Goal: Task Accomplishment & Management: Use online tool/utility

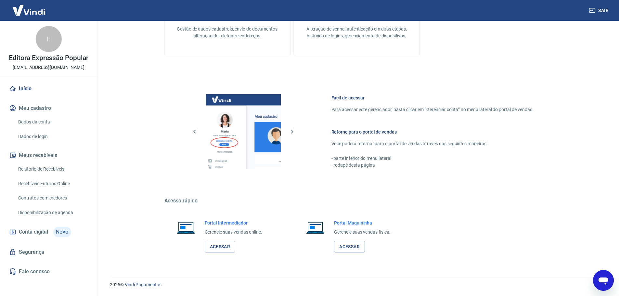
drag, startPoint x: 0, startPoint y: 0, endPoint x: 55, endPoint y: 168, distance: 176.3
click at [55, 168] on link "Relatório de Recebíveis" at bounding box center [53, 168] width 74 height 13
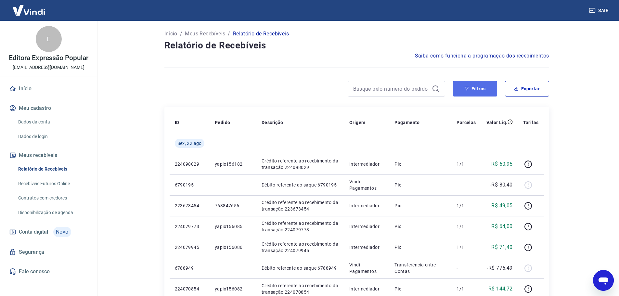
click at [491, 90] on button "Filtros" at bounding box center [475, 89] width 44 height 16
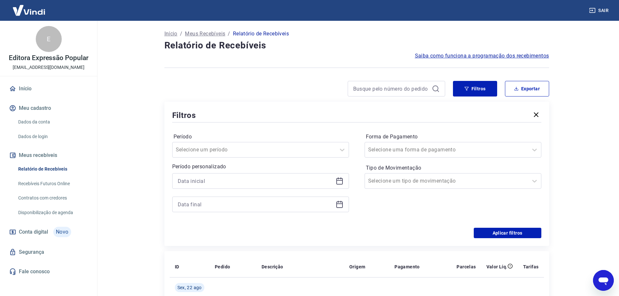
click at [278, 186] on div at bounding box center [260, 181] width 177 height 16
click at [343, 183] on icon at bounding box center [339, 181] width 8 height 8
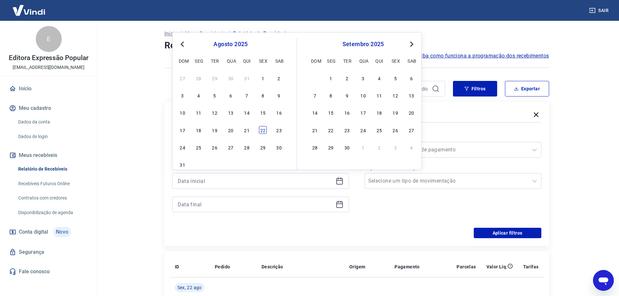
click at [260, 132] on div "22" at bounding box center [263, 130] width 8 height 8
type input "[DATE]"
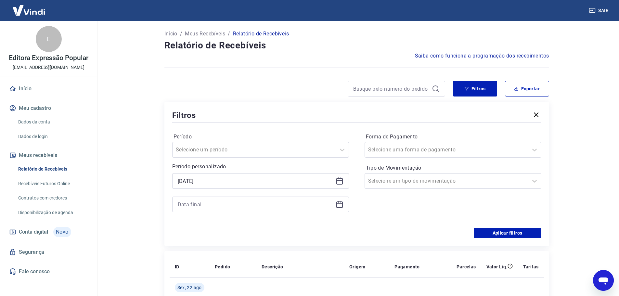
click at [341, 205] on icon at bounding box center [339, 204] width 8 height 8
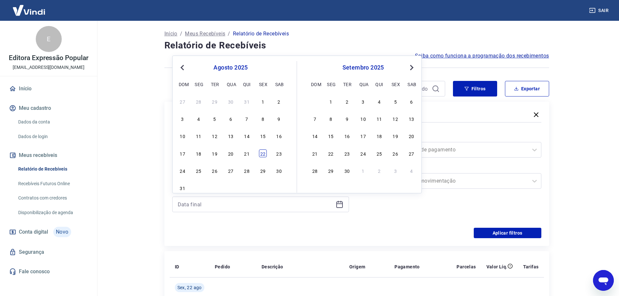
click at [263, 153] on div "22" at bounding box center [263, 153] width 8 height 8
type input "[DATE]"
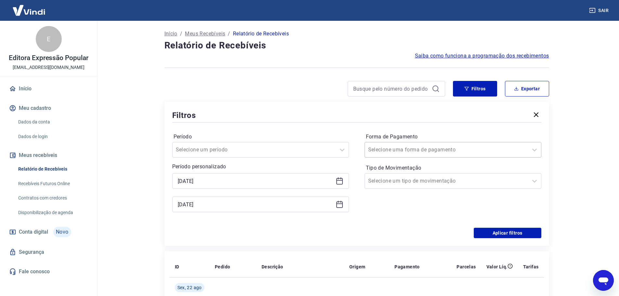
click at [487, 150] on div at bounding box center [446, 149] width 157 height 9
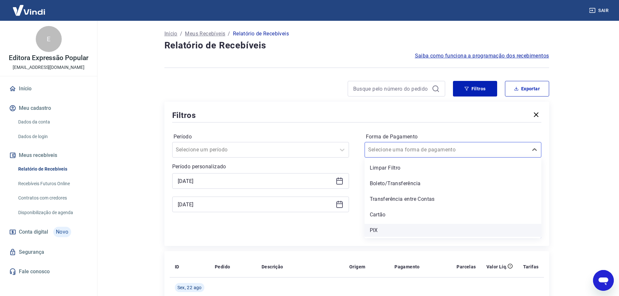
click at [413, 224] on div "PIX" at bounding box center [452, 230] width 177 height 13
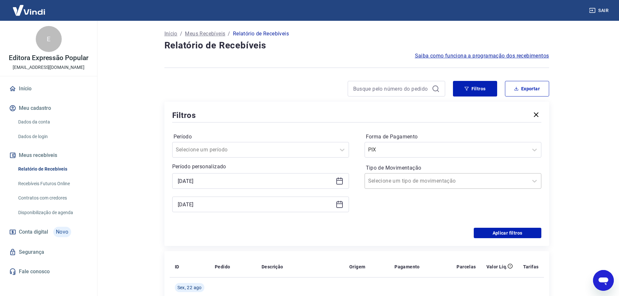
click at [513, 184] on div at bounding box center [446, 180] width 157 height 9
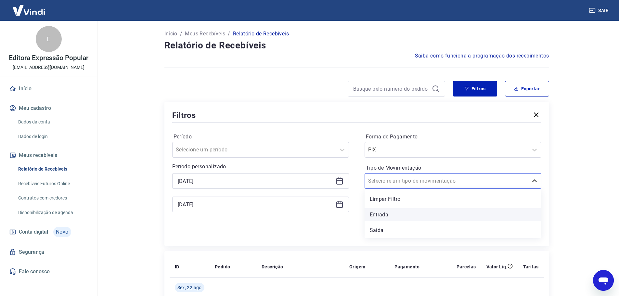
click at [402, 216] on div "Entrada" at bounding box center [452, 214] width 177 height 13
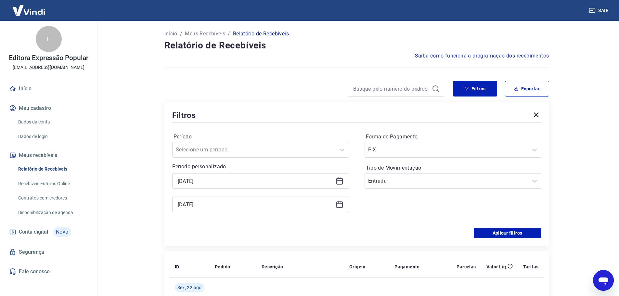
click at [508, 234] on button "Aplicar filtros" at bounding box center [507, 233] width 68 height 10
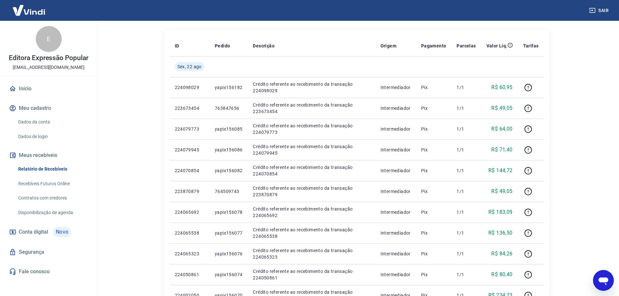
scroll to position [65, 0]
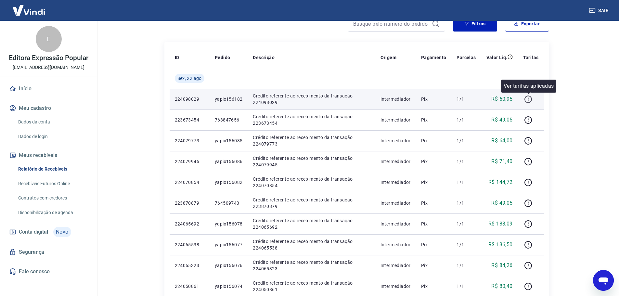
click at [533, 101] on button "button" at bounding box center [528, 99] width 10 height 10
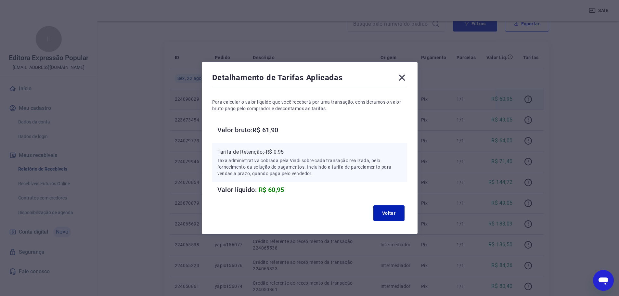
click at [404, 79] on icon at bounding box center [402, 77] width 10 height 10
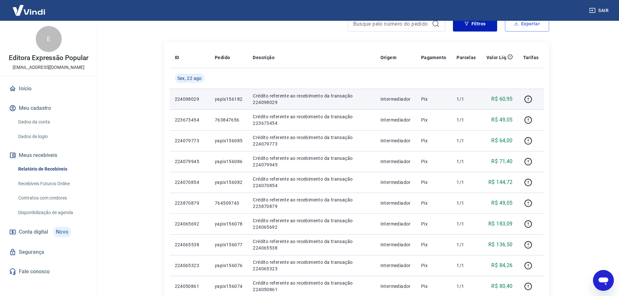
click at [530, 27] on button "Exportar" at bounding box center [527, 24] width 44 height 16
type input "[DATE]"
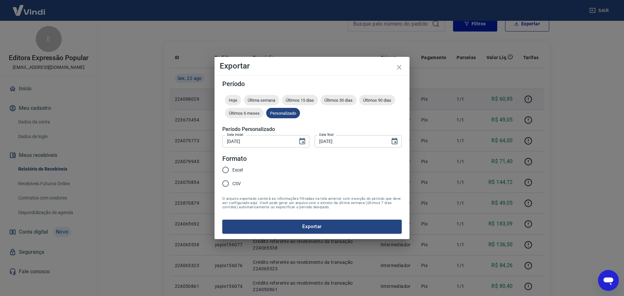
click at [236, 170] on span "Excel" at bounding box center [237, 170] width 10 height 7
click at [232, 170] on input "Excel" at bounding box center [226, 170] width 14 height 14
radio input "true"
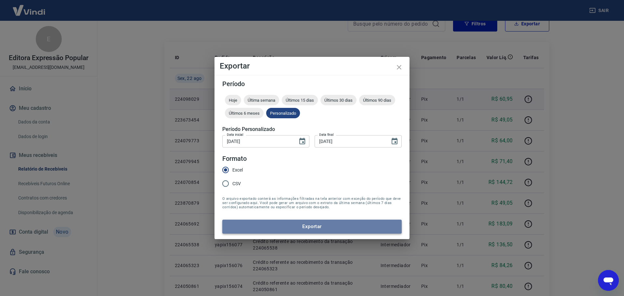
click at [305, 225] on button "Exportar" at bounding box center [311, 227] width 179 height 14
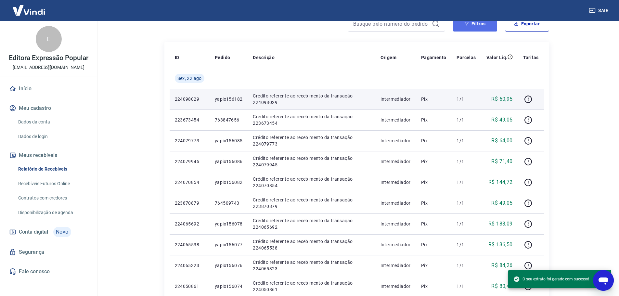
click at [474, 31] on button "Filtros" at bounding box center [475, 24] width 44 height 16
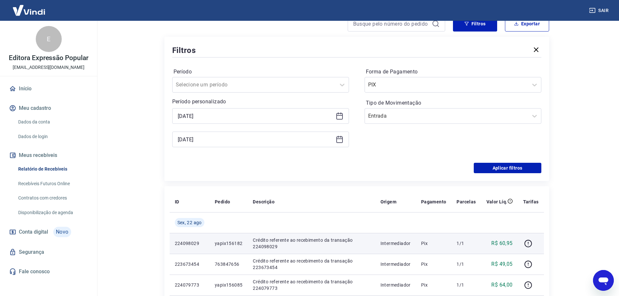
click at [340, 118] on icon at bounding box center [339, 116] width 8 height 8
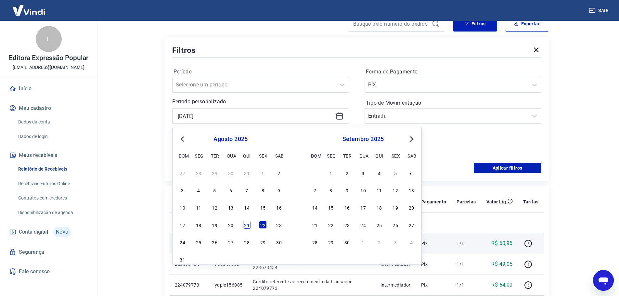
click at [247, 226] on div "21" at bounding box center [247, 225] width 8 height 8
type input "[DATE]"
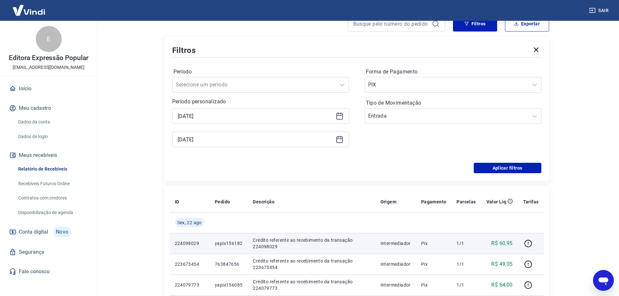
click at [338, 135] on icon at bounding box center [339, 139] width 8 height 8
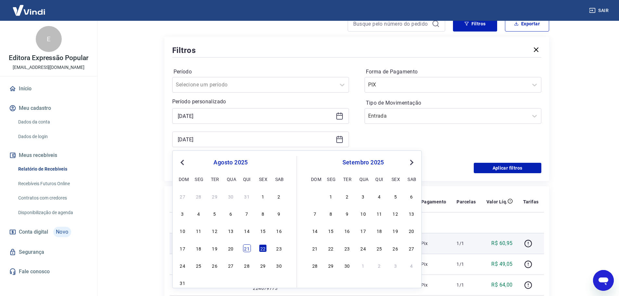
click at [250, 251] on div "21" at bounding box center [247, 248] width 8 height 8
type input "[DATE]"
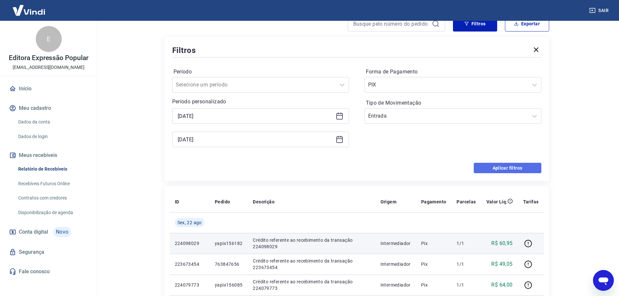
click at [508, 167] on button "Aplicar filtros" at bounding box center [507, 168] width 68 height 10
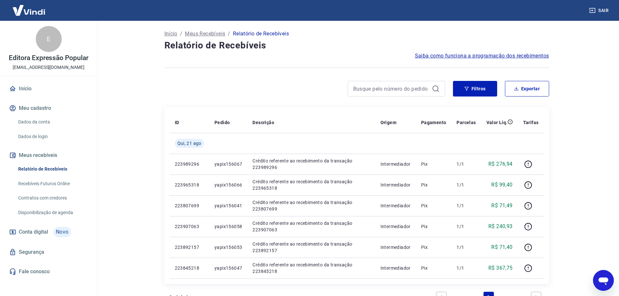
scroll to position [89, 0]
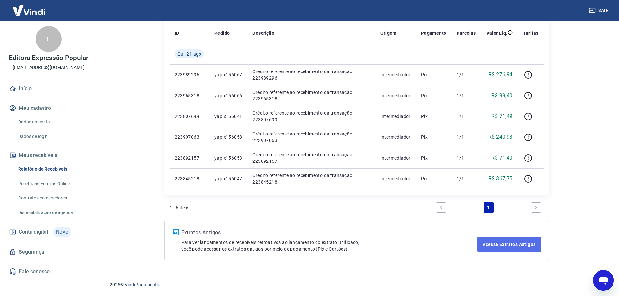
click at [519, 251] on link "Acesse Extratos Antigos" at bounding box center [508, 244] width 63 height 16
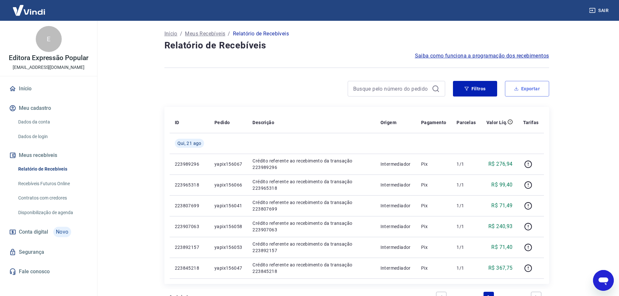
click at [528, 83] on button "Exportar" at bounding box center [527, 89] width 44 height 16
type input "[DATE]"
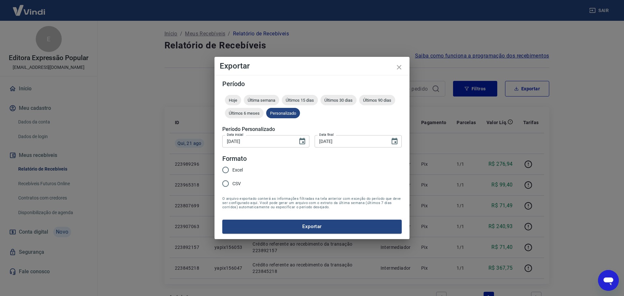
click at [242, 173] on span "Excel" at bounding box center [237, 170] width 10 height 7
click at [232, 173] on input "Excel" at bounding box center [226, 170] width 14 height 14
radio input "true"
click at [318, 232] on button "Exportar" at bounding box center [311, 227] width 179 height 14
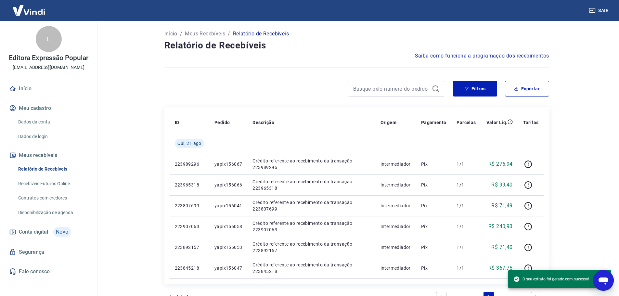
drag, startPoint x: 137, startPoint y: 85, endPoint x: 157, endPoint y: 83, distance: 19.9
click at [137, 85] on main "Início / Meus Recebíveis / Relatório de Recebíveis Relatório de Recebíveis Saib…" at bounding box center [356, 158] width 524 height 275
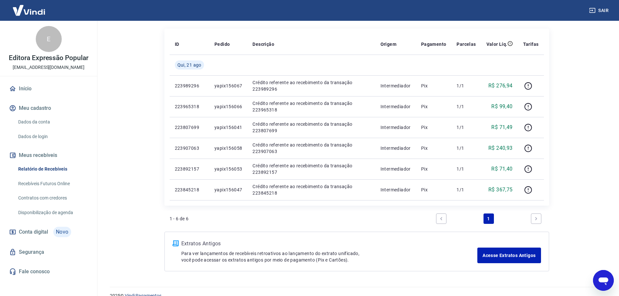
scroll to position [89, 0]
